Goal: Navigation & Orientation: Find specific page/section

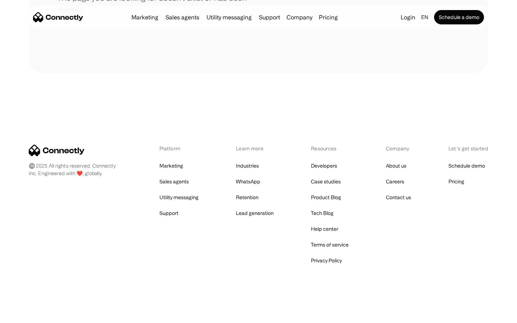
scroll to position [131, 0]
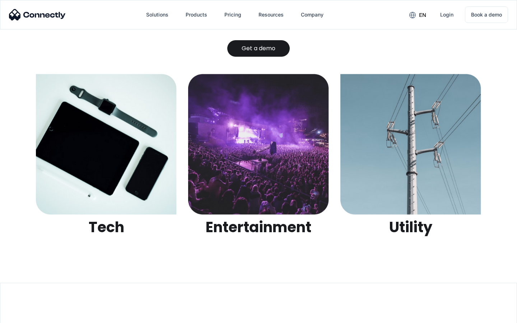
scroll to position [2263, 0]
